Goal: Task Accomplishment & Management: Complete application form

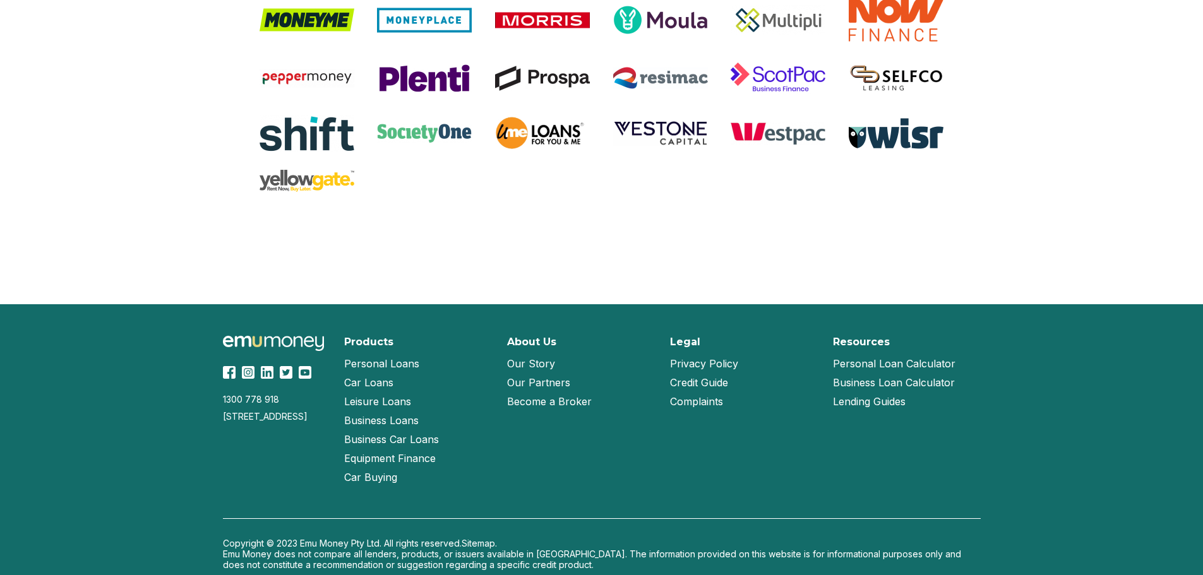
scroll to position [2667, 0]
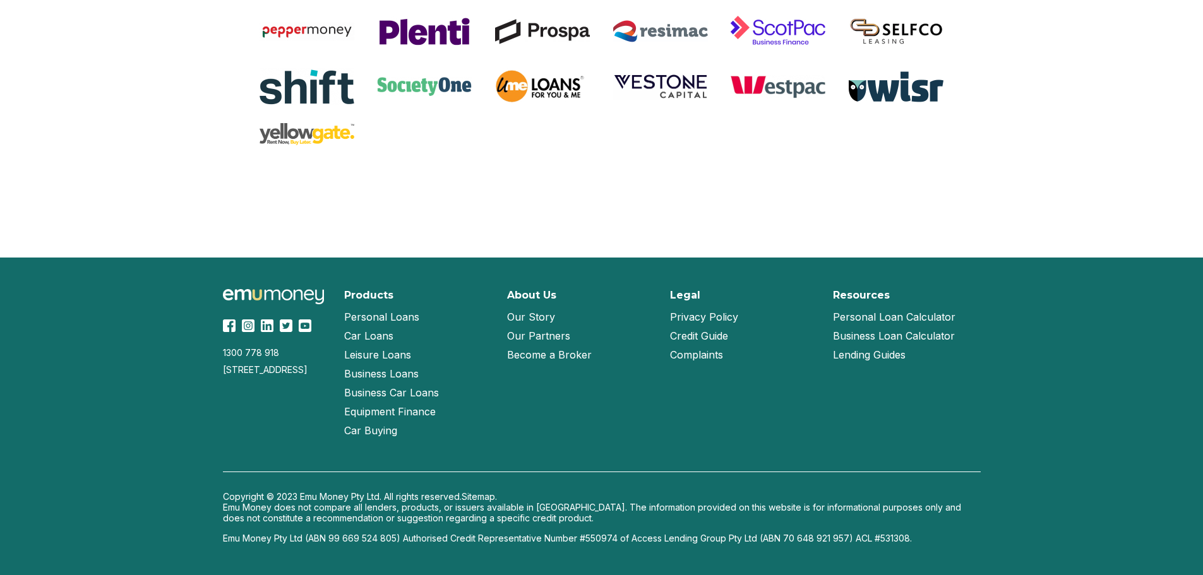
click at [539, 334] on link "Our Partners" at bounding box center [538, 336] width 63 height 19
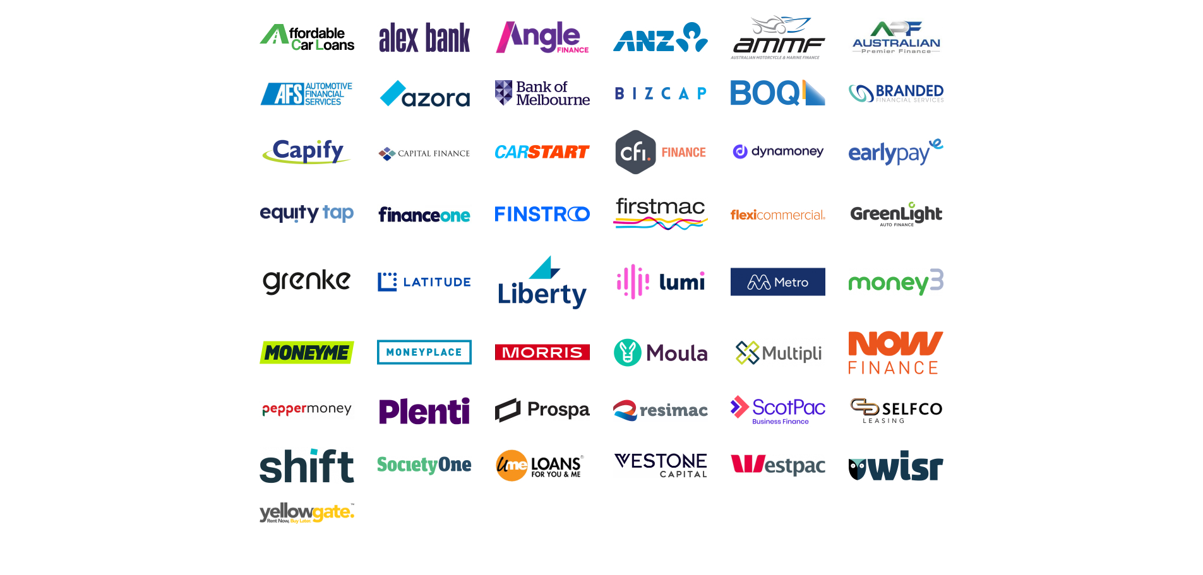
scroll to position [2667, 0]
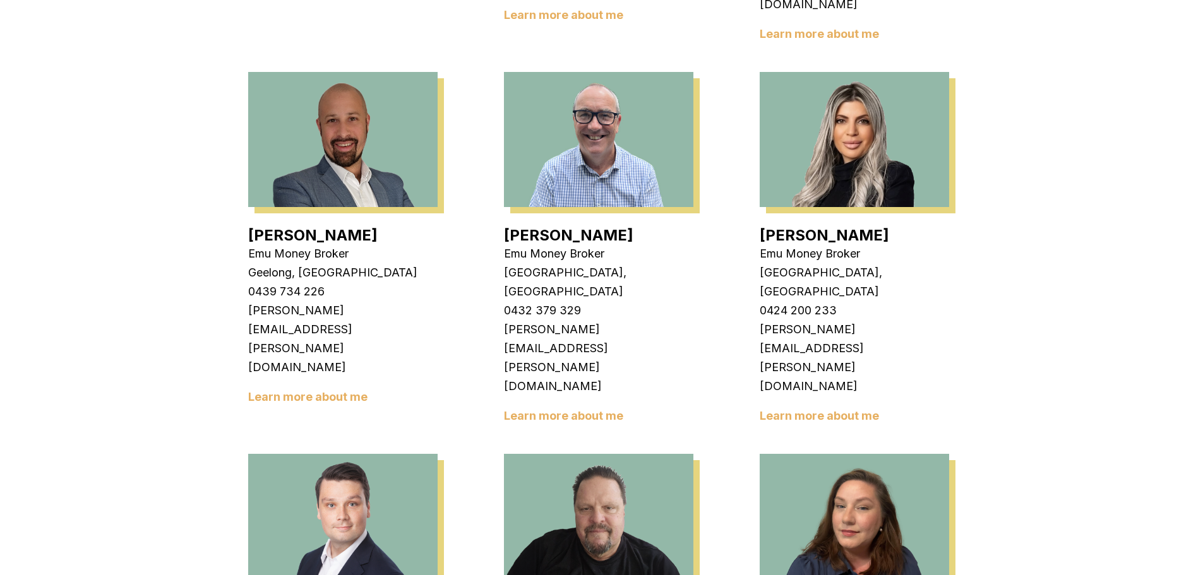
scroll to position [758, 0]
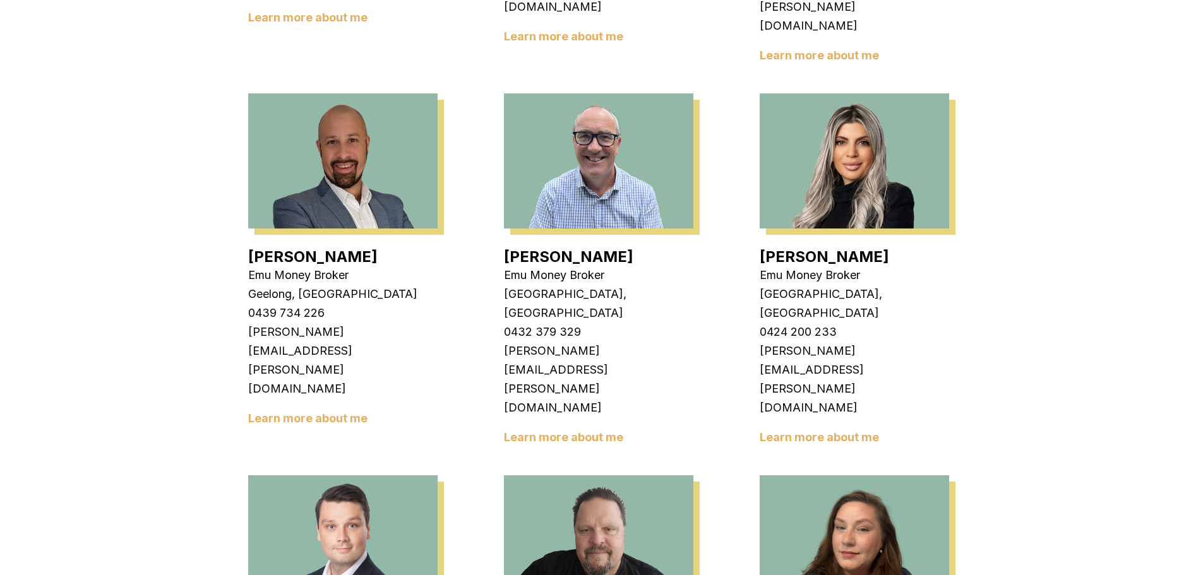
click at [872, 476] on img at bounding box center [854, 543] width 189 height 135
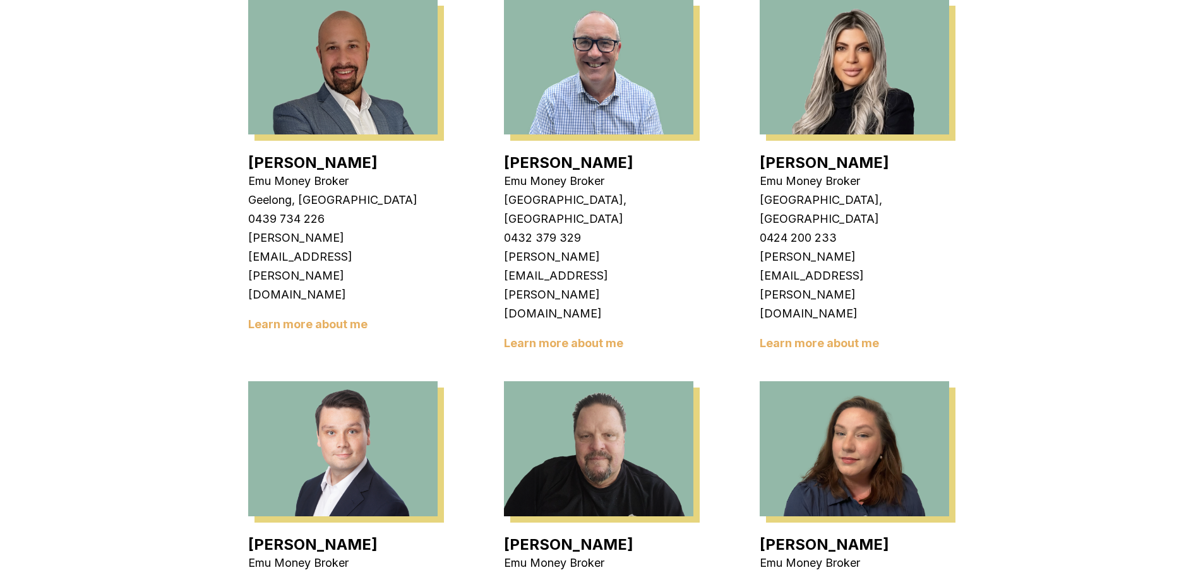
scroll to position [1011, 0]
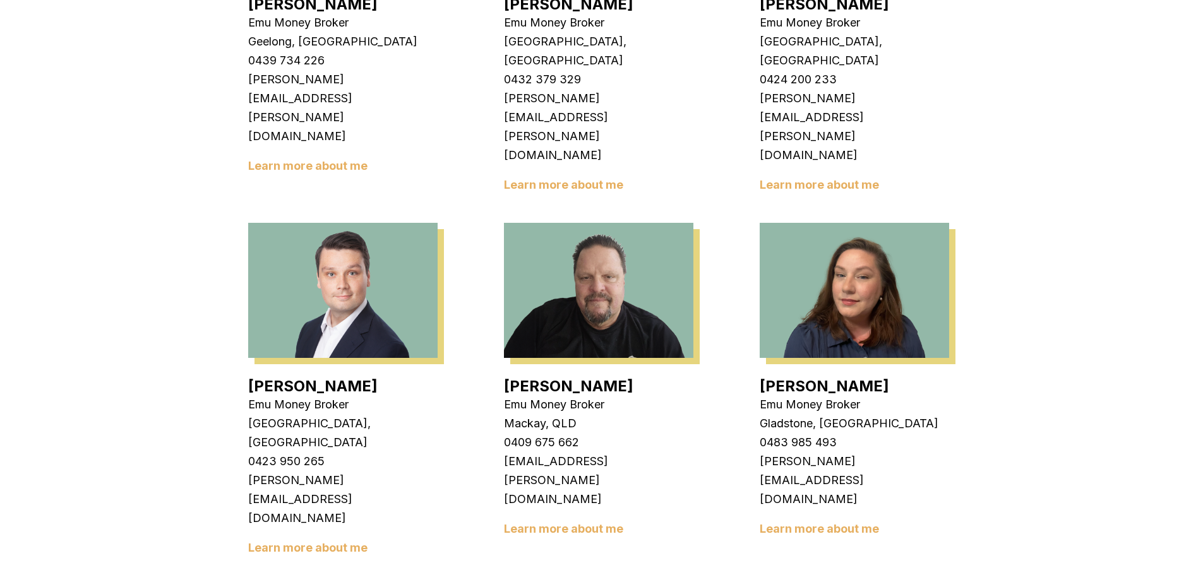
click at [824, 522] on link "Learn more about me" at bounding box center [819, 528] width 119 height 13
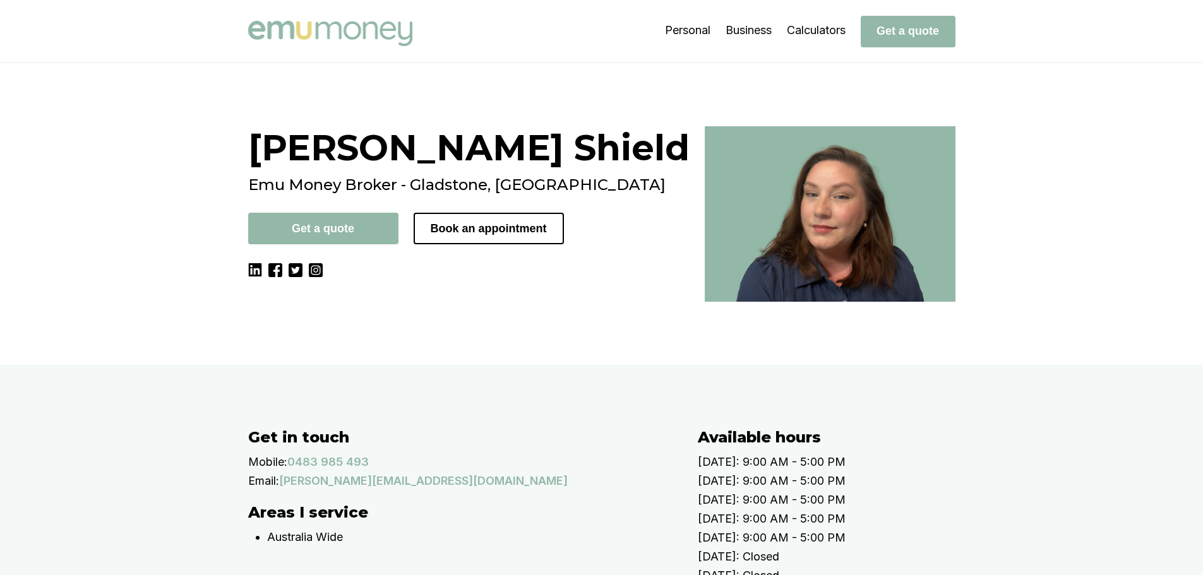
click at [366, 223] on button "Get a quote" at bounding box center [323, 229] width 150 height 32
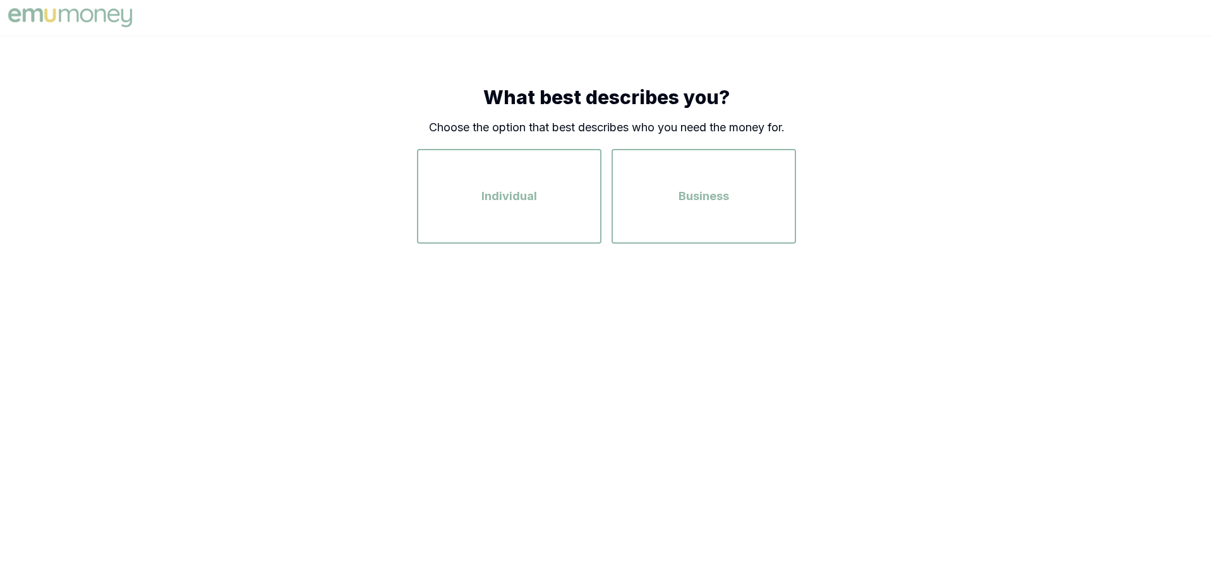
click at [74, 151] on div "What best describes you? Choose the option that best describes who you need the…" at bounding box center [606, 164] width 1213 height 259
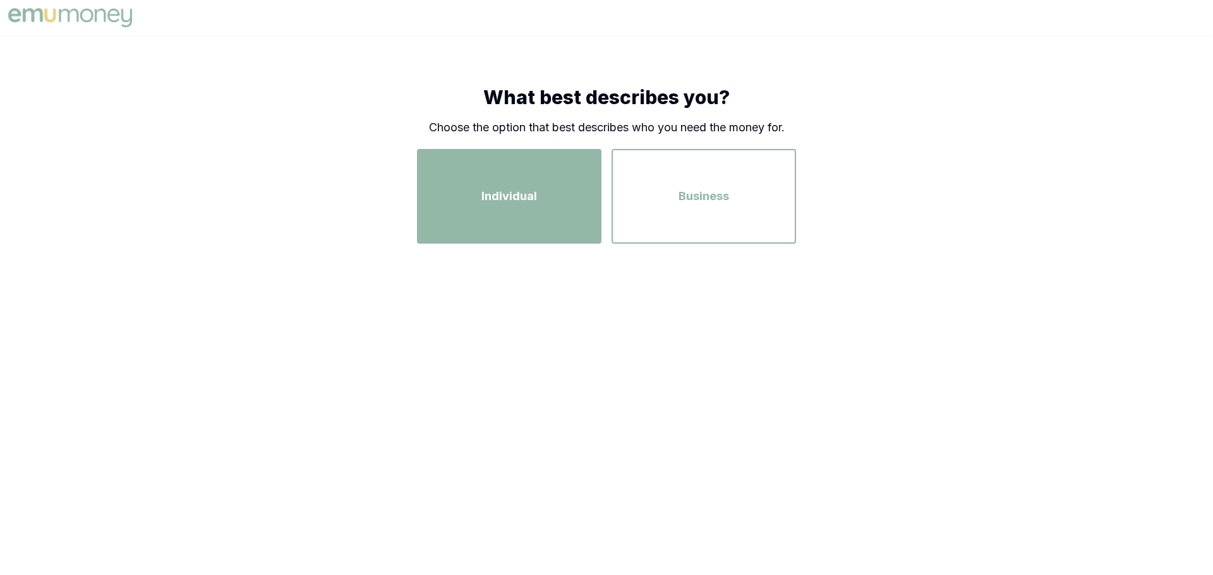
click at [586, 200] on div "Individual" at bounding box center [509, 196] width 162 height 72
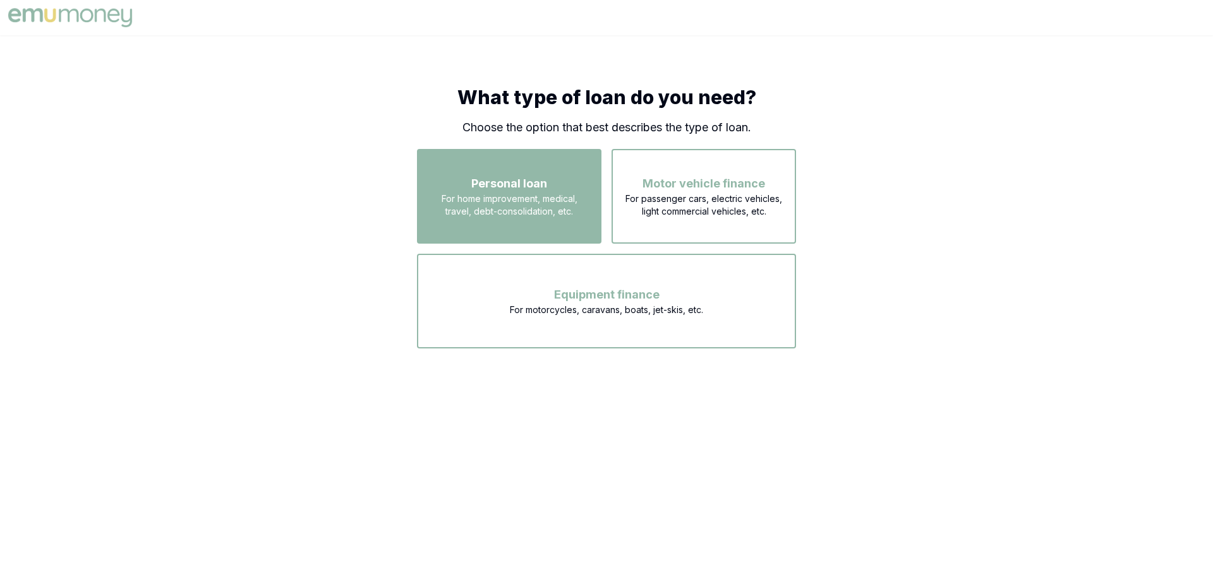
click at [527, 196] on span "For home improvement, medical, travel, debt-consolidation, etc." at bounding box center [509, 205] width 162 height 25
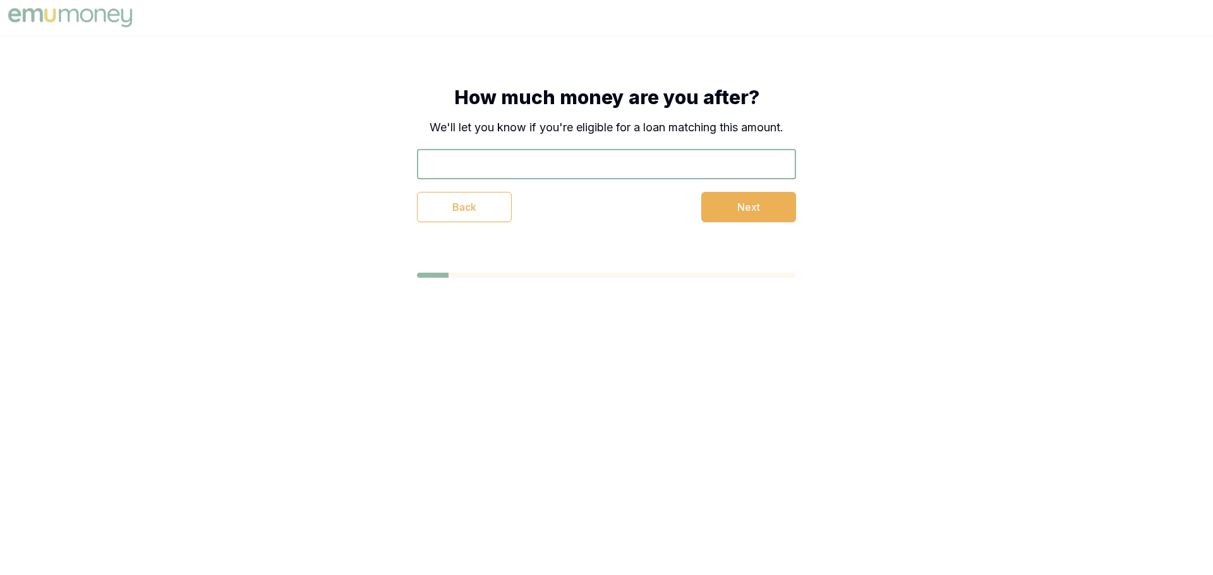
click at [705, 160] on input "text" at bounding box center [606, 164] width 379 height 30
type input "$25,000"
click at [771, 200] on button "Next" at bounding box center [748, 207] width 95 height 30
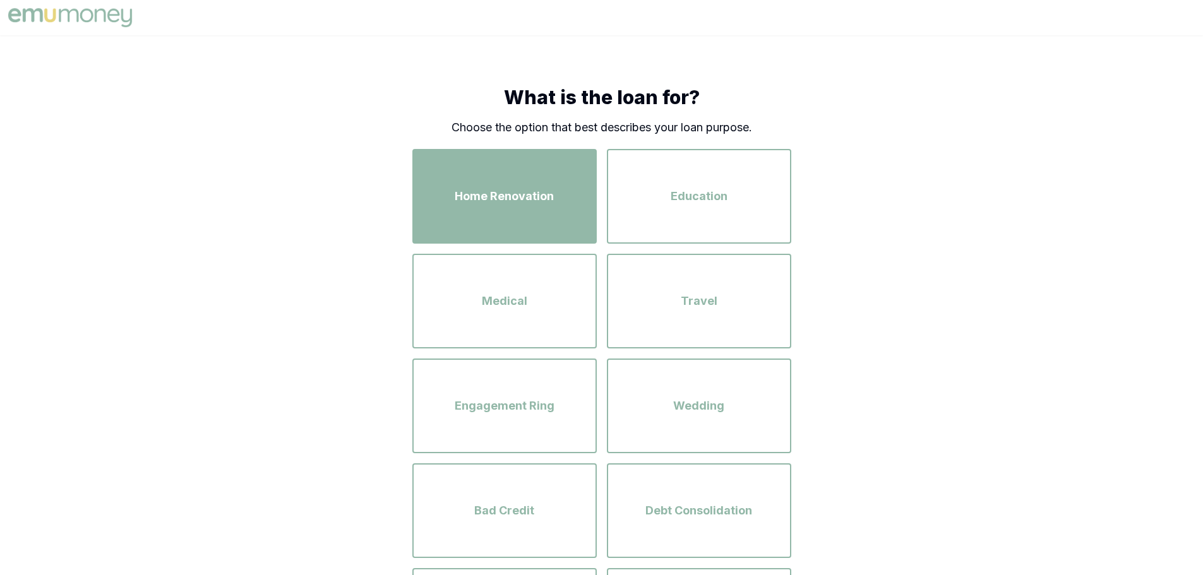
click at [492, 199] on span "Home Renovation" at bounding box center [504, 197] width 99 height 18
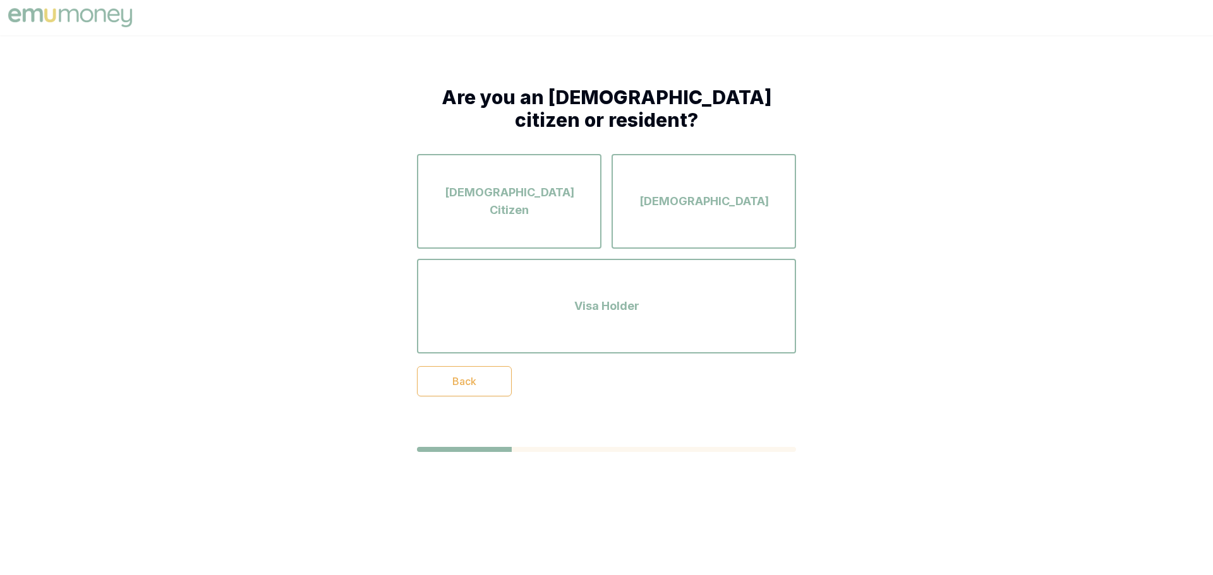
click at [492, 199] on span "Australian Citizen" at bounding box center [509, 201] width 162 height 35
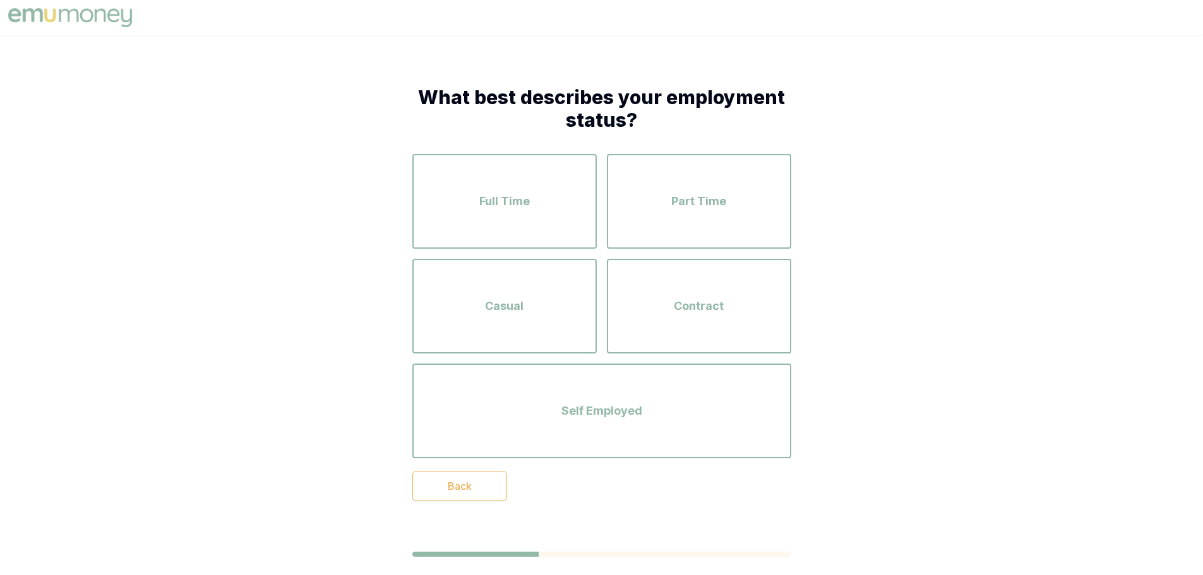
click at [492, 199] on span "Full Time" at bounding box center [504, 202] width 51 height 18
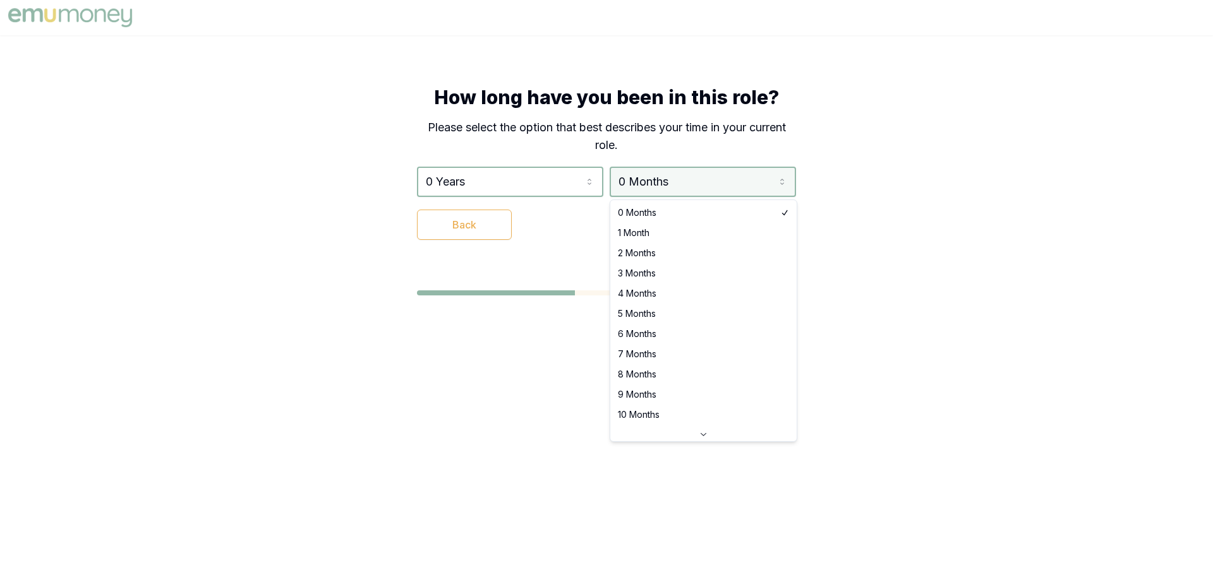
click at [652, 183] on html "How long have you been in this role? Please select the option that best describ…" at bounding box center [606, 287] width 1213 height 575
select select "6"
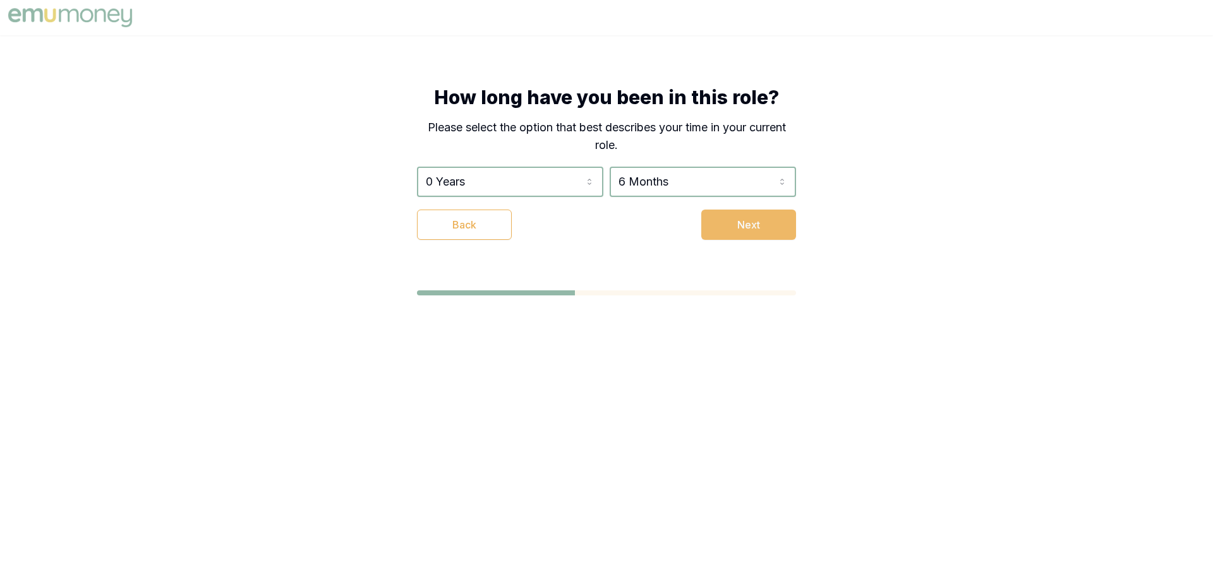
click at [746, 222] on button "Next" at bounding box center [748, 225] width 95 height 30
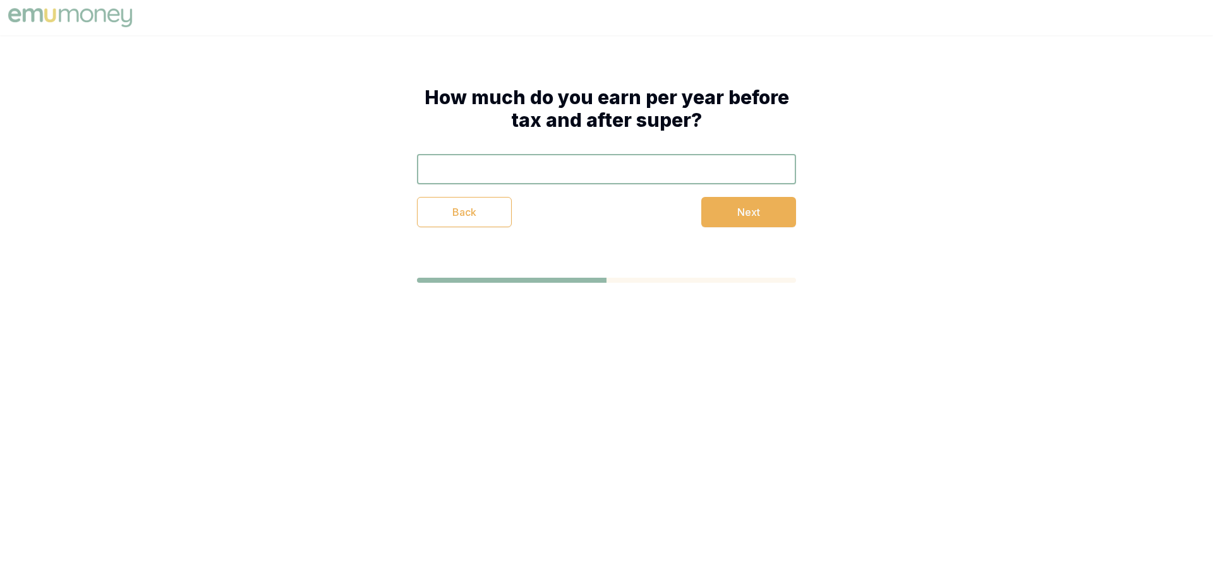
click at [718, 172] on input "text" at bounding box center [606, 169] width 379 height 30
type input "$90,000"
click at [763, 213] on button "Next" at bounding box center [748, 212] width 95 height 30
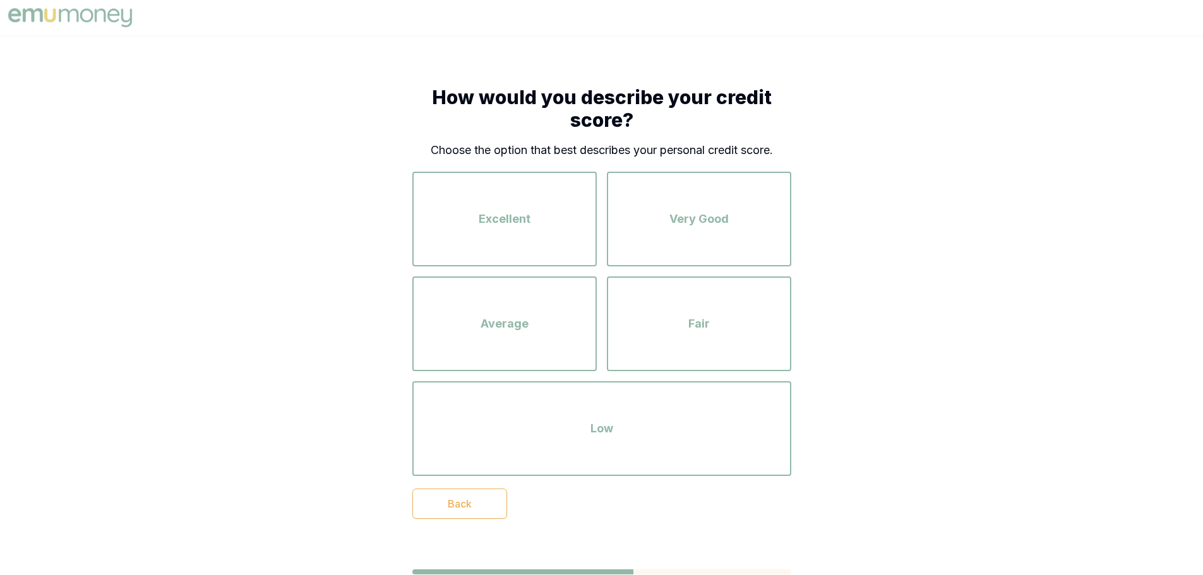
scroll to position [50, 0]
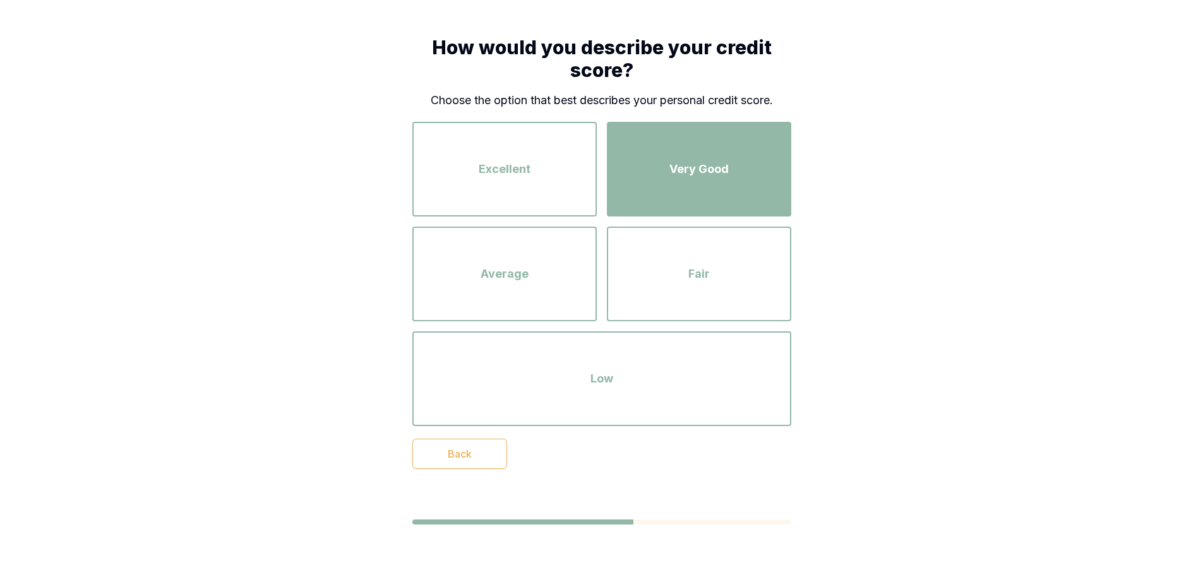
click at [694, 159] on div "Very Good" at bounding box center [699, 169] width 162 height 72
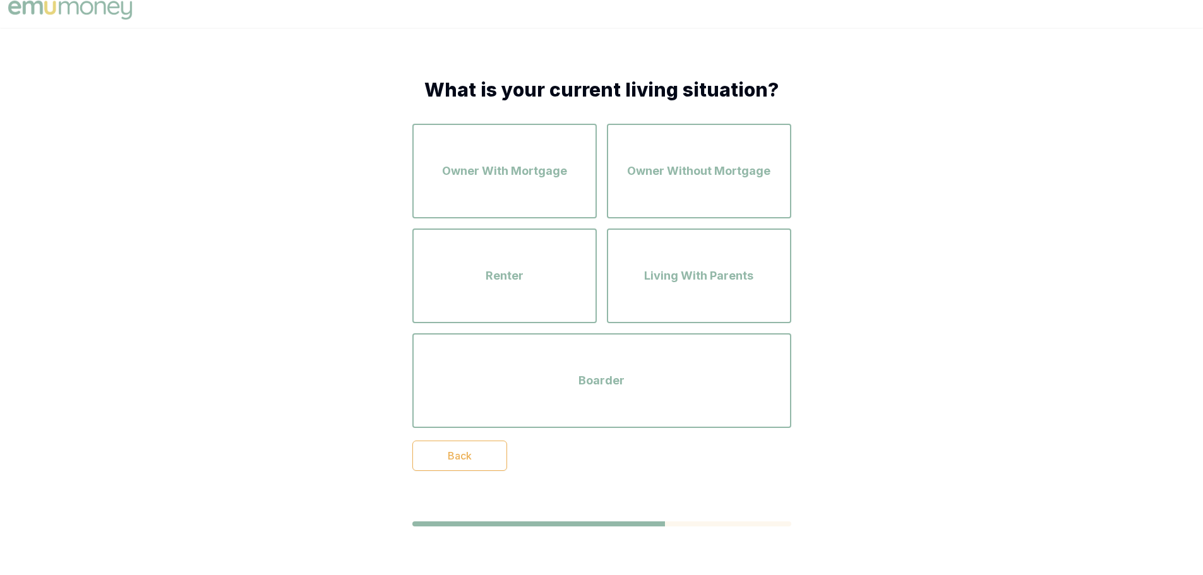
scroll to position [9, 0]
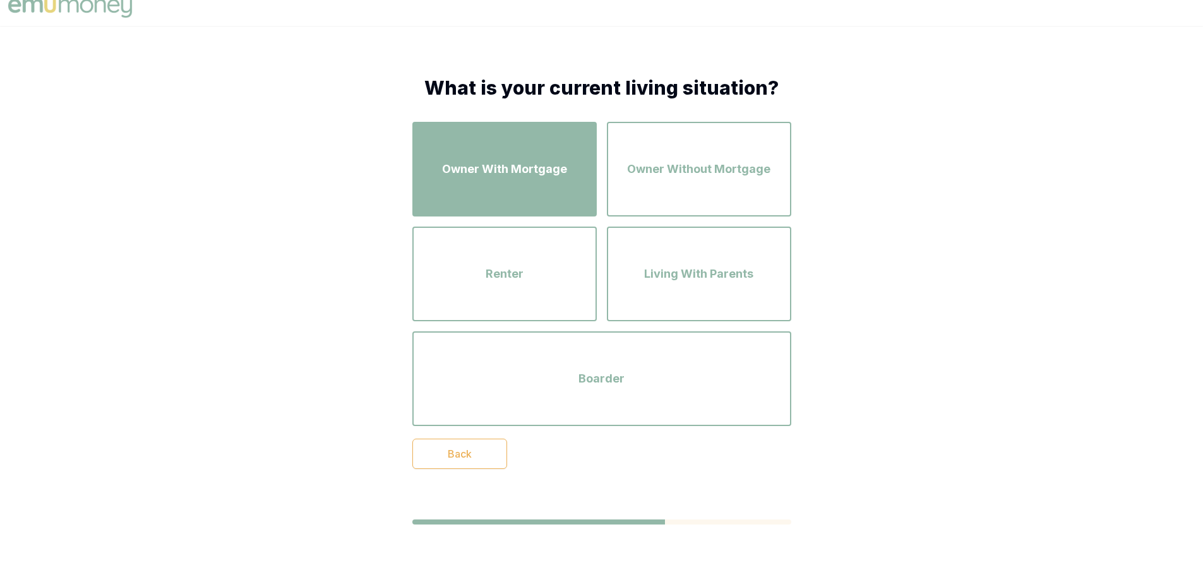
click at [490, 181] on div "Owner With Mortgage" at bounding box center [505, 169] width 162 height 72
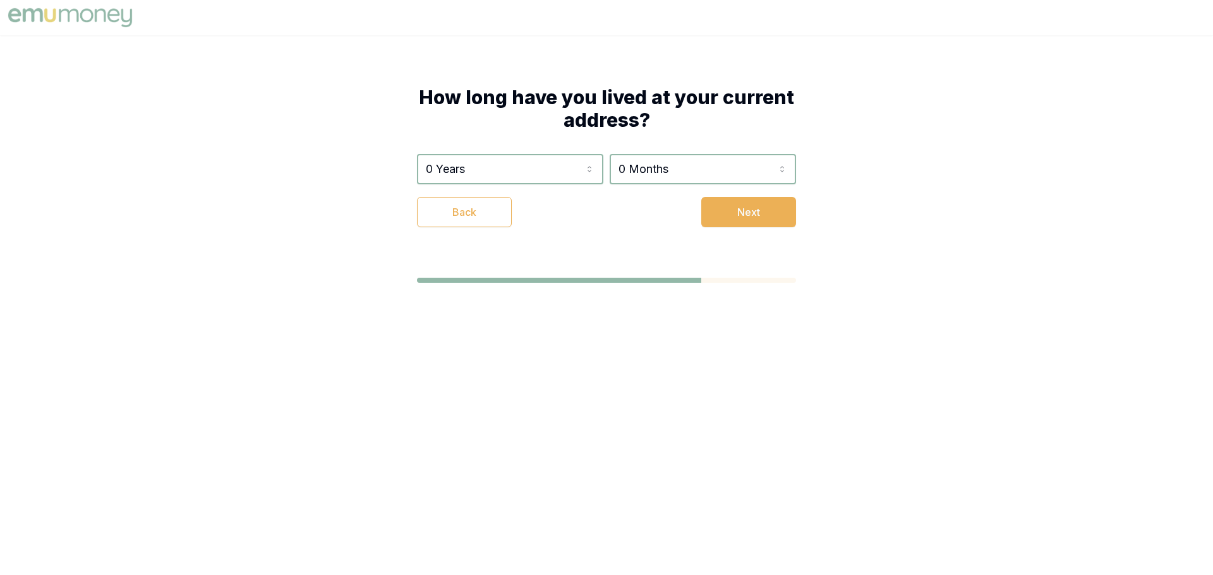
click at [490, 181] on html "How long have you lived at your current address? 0 Years 0 Years 1 Year 2 Years…" at bounding box center [606, 287] width 1213 height 575
select select "5"
click at [733, 205] on button "Next" at bounding box center [748, 212] width 95 height 30
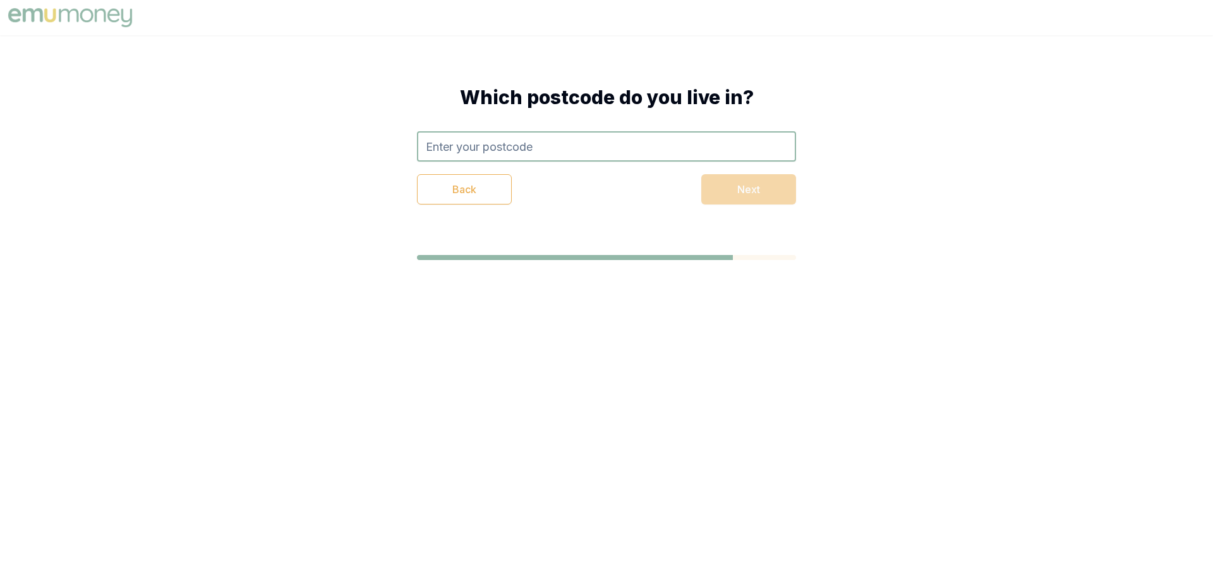
click at [719, 147] on input "text" at bounding box center [606, 146] width 379 height 30
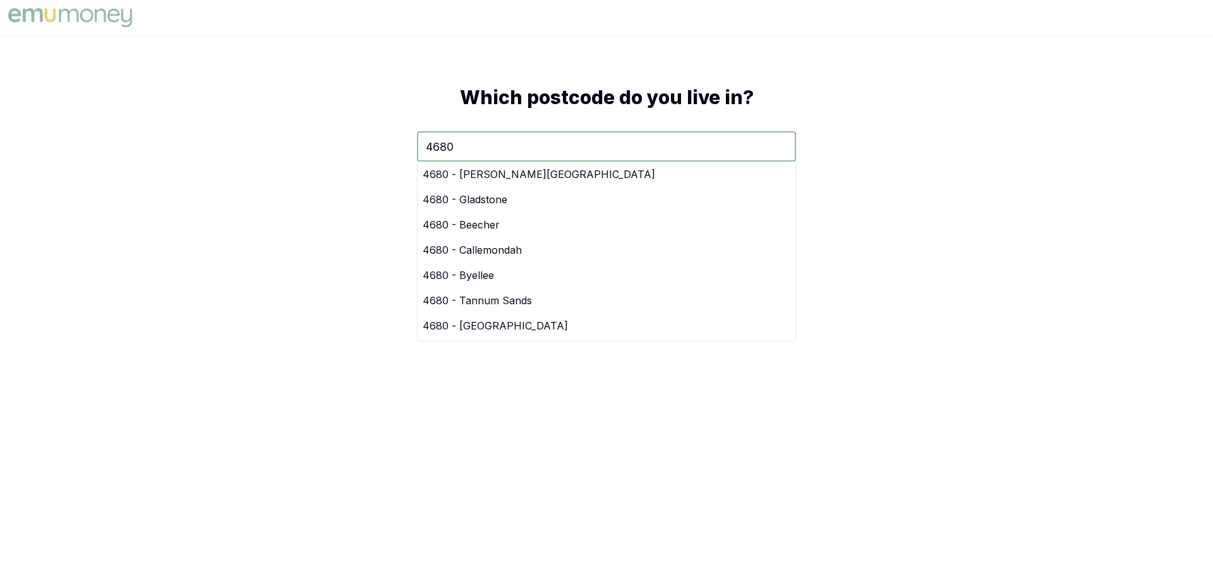
click at [719, 147] on input "4680" at bounding box center [606, 146] width 379 height 30
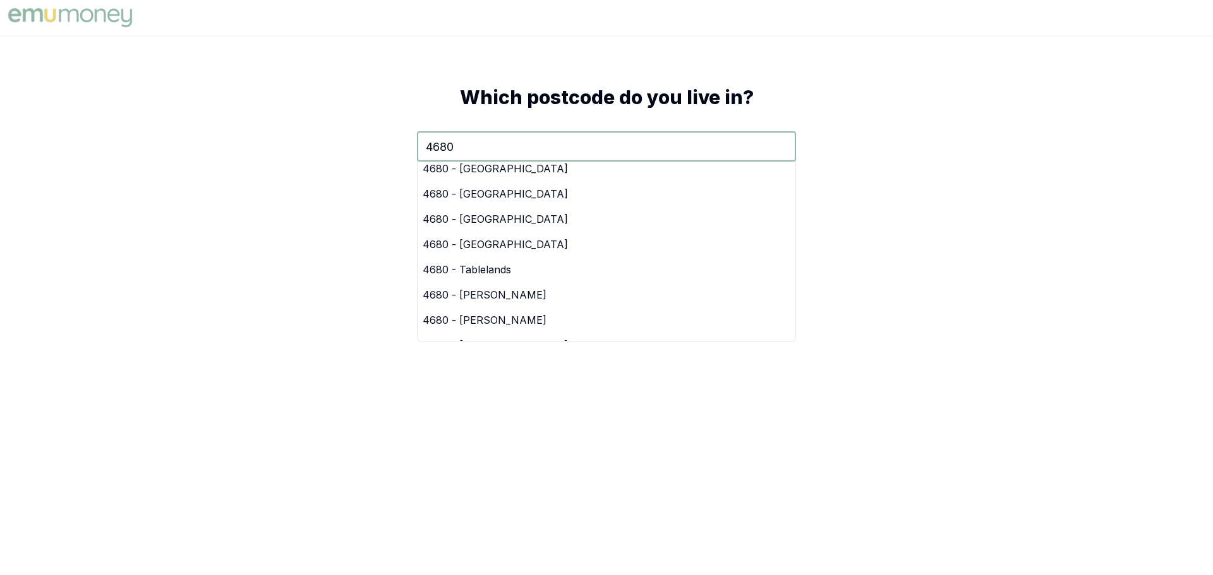
scroll to position [568, 0]
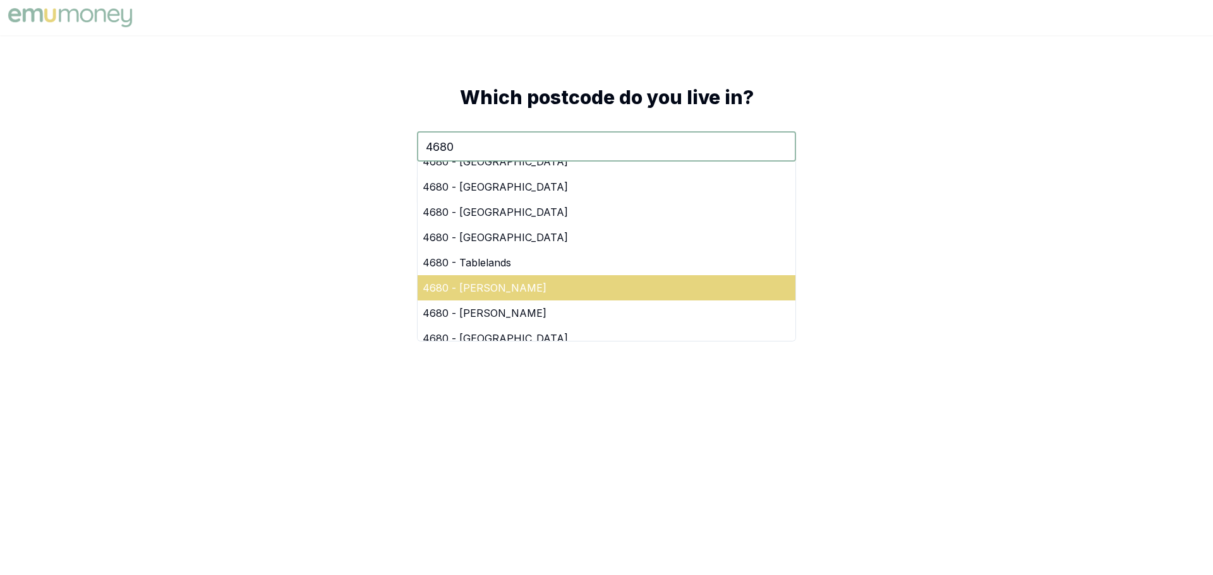
type input "4680"
click at [510, 293] on div "4680 - Clinton" at bounding box center [607, 287] width 378 height 25
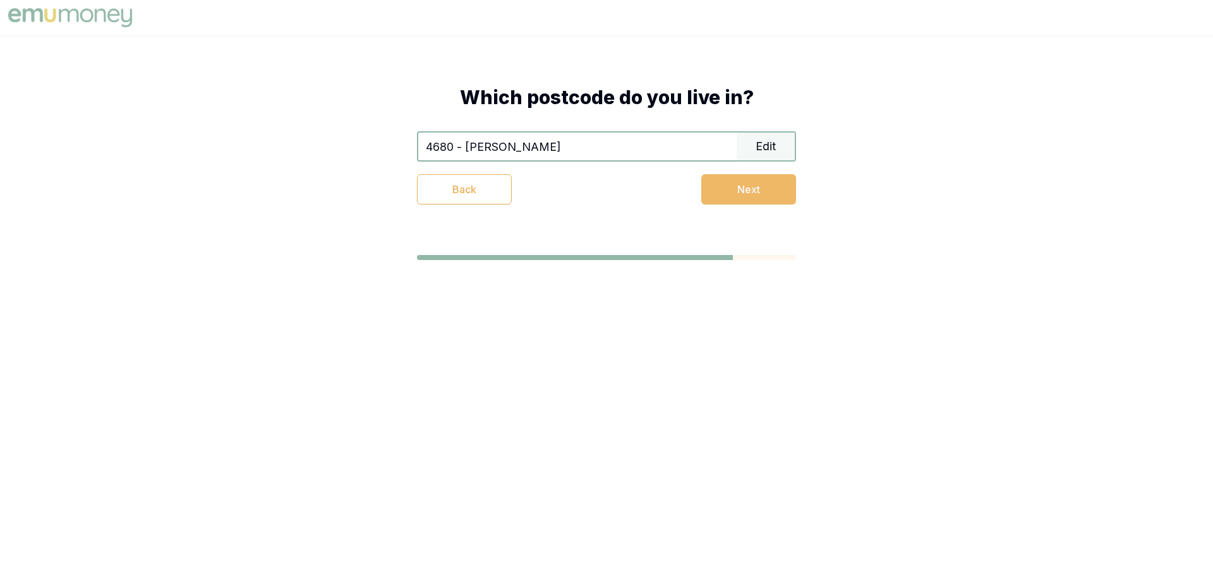
click at [743, 184] on button "Next" at bounding box center [748, 189] width 95 height 30
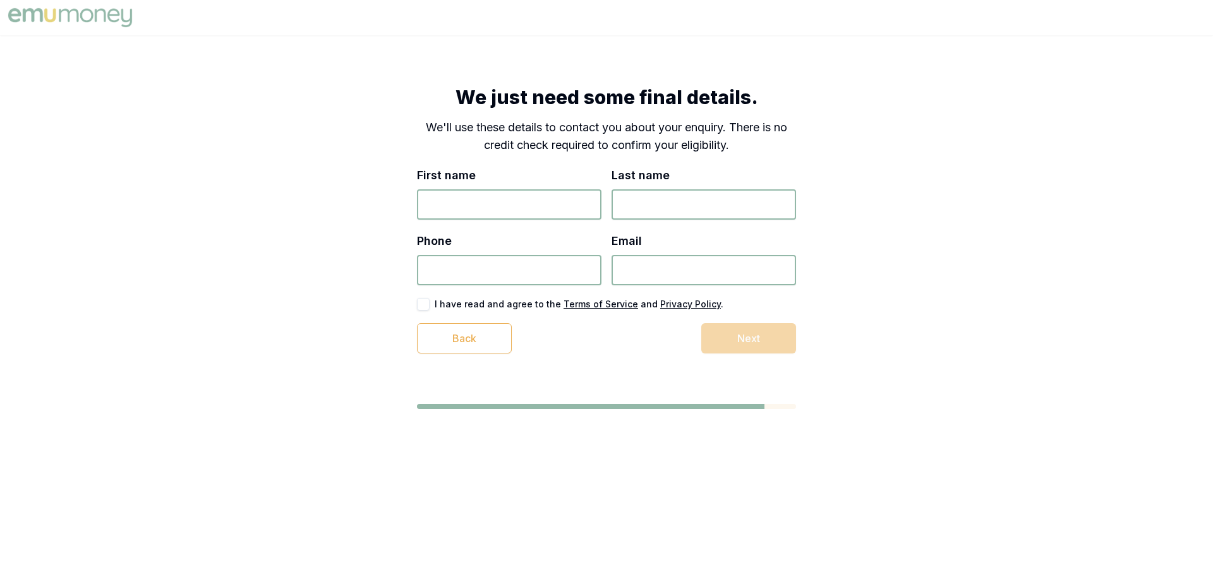
click at [674, 310] on div "I have read and agree to the Terms of Service and Privacy Policy ." at bounding box center [606, 304] width 379 height 13
click at [683, 306] on u "Privacy Policy" at bounding box center [690, 304] width 61 height 11
